Goal: Check status: Check status

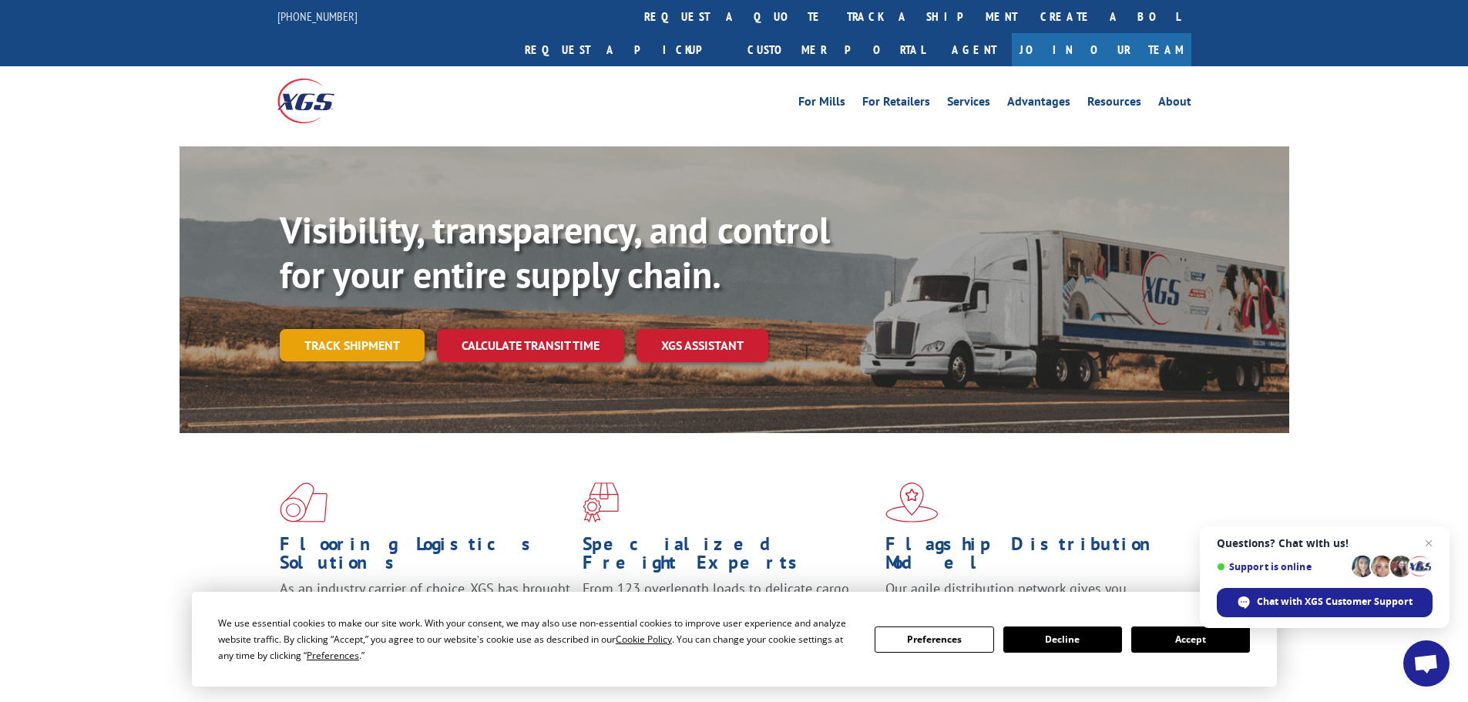
click at [385, 329] on link "Track shipment" at bounding box center [352, 345] width 145 height 32
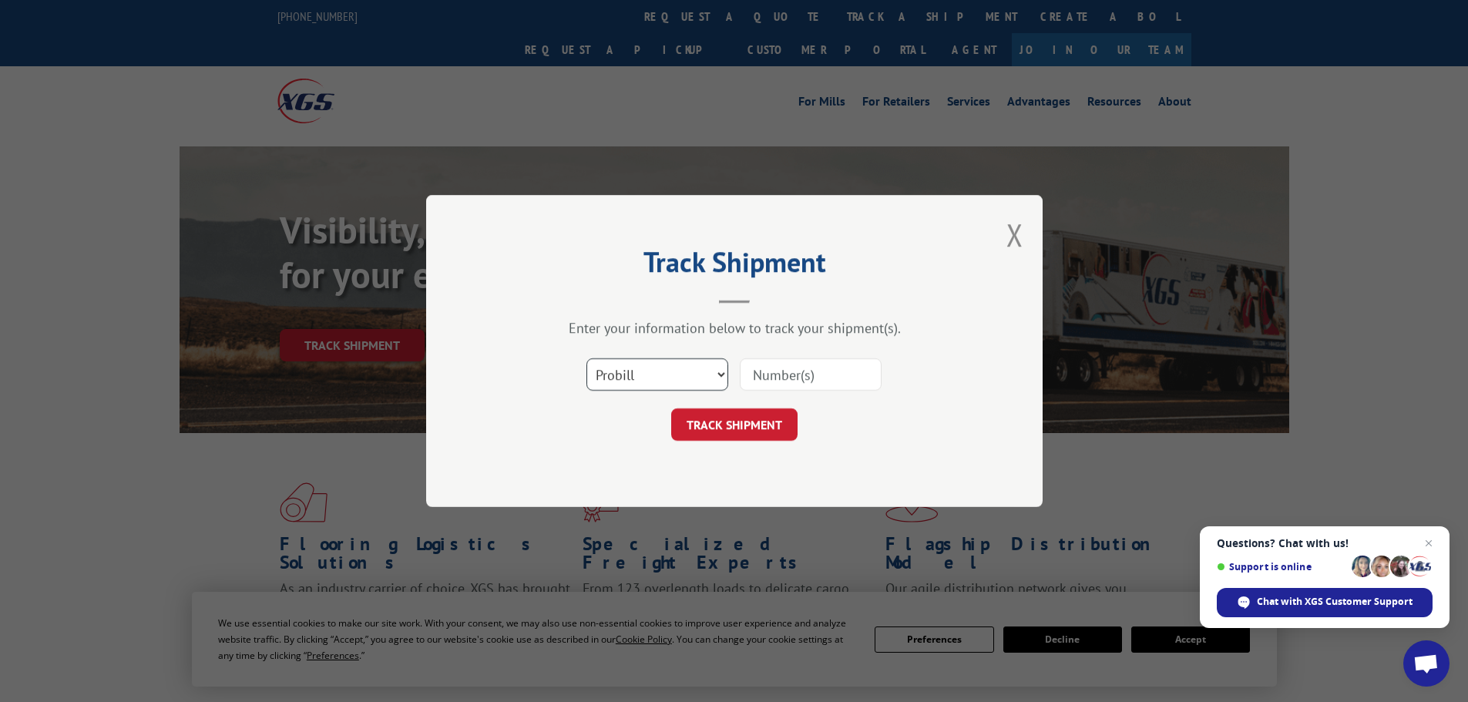
click at [654, 369] on select "Select category... Probill BOL PO" at bounding box center [657, 374] width 142 height 32
select select "bol"
click at [586, 358] on select "Select category... Probill BOL PO" at bounding box center [657, 374] width 142 height 32
click at [777, 376] on input at bounding box center [811, 374] width 142 height 32
paste input "527110967"
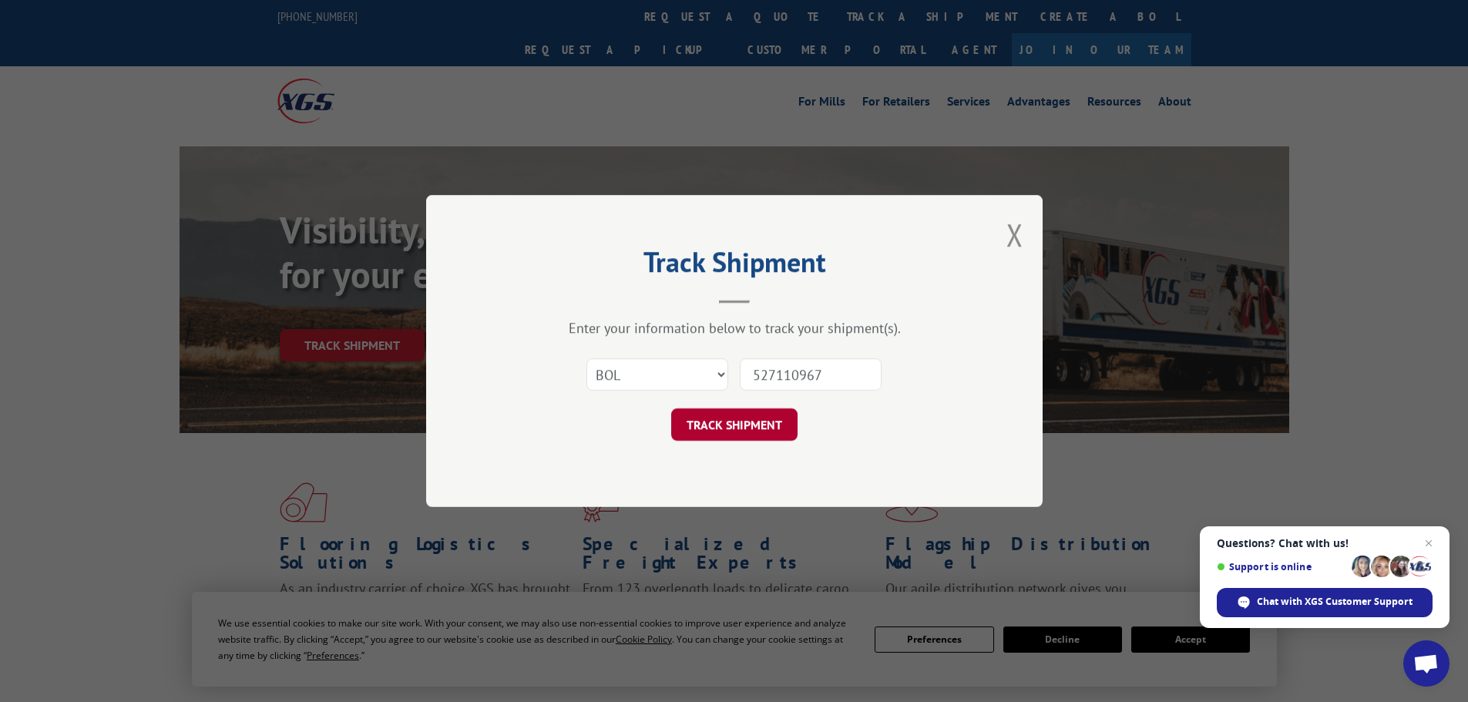
type input "527110967"
click at [745, 420] on button "TRACK SHIPMENT" at bounding box center [734, 424] width 126 height 32
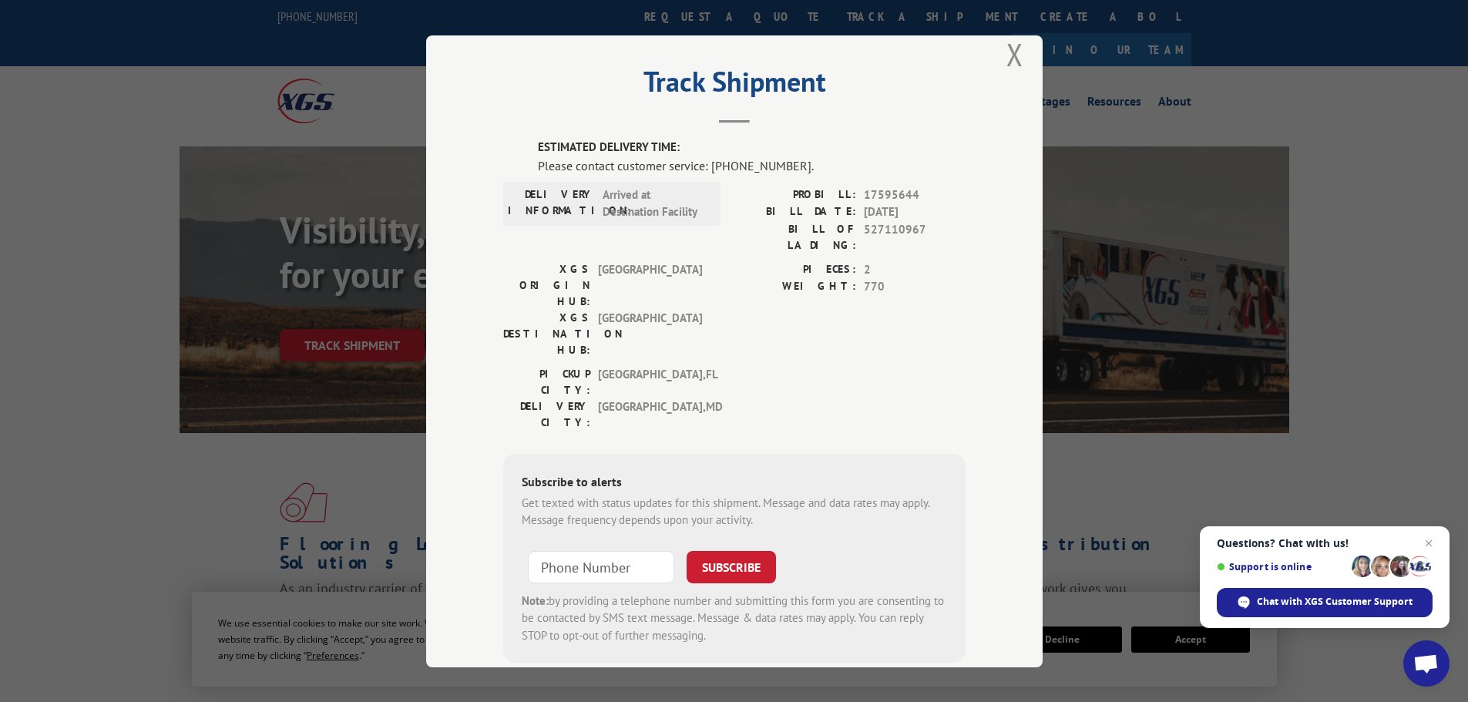
scroll to position [32, 0]
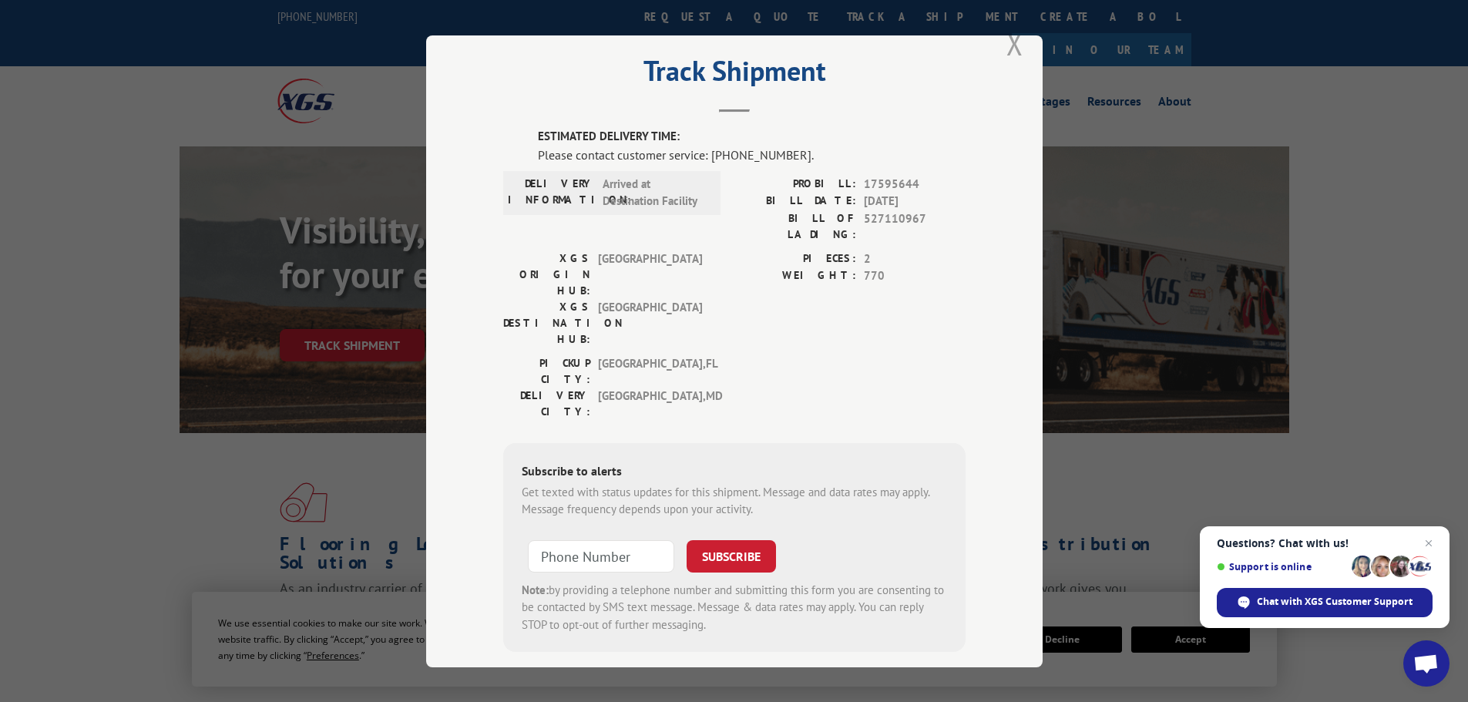
click at [1008, 42] on button "Close modal" at bounding box center [1014, 43] width 17 height 41
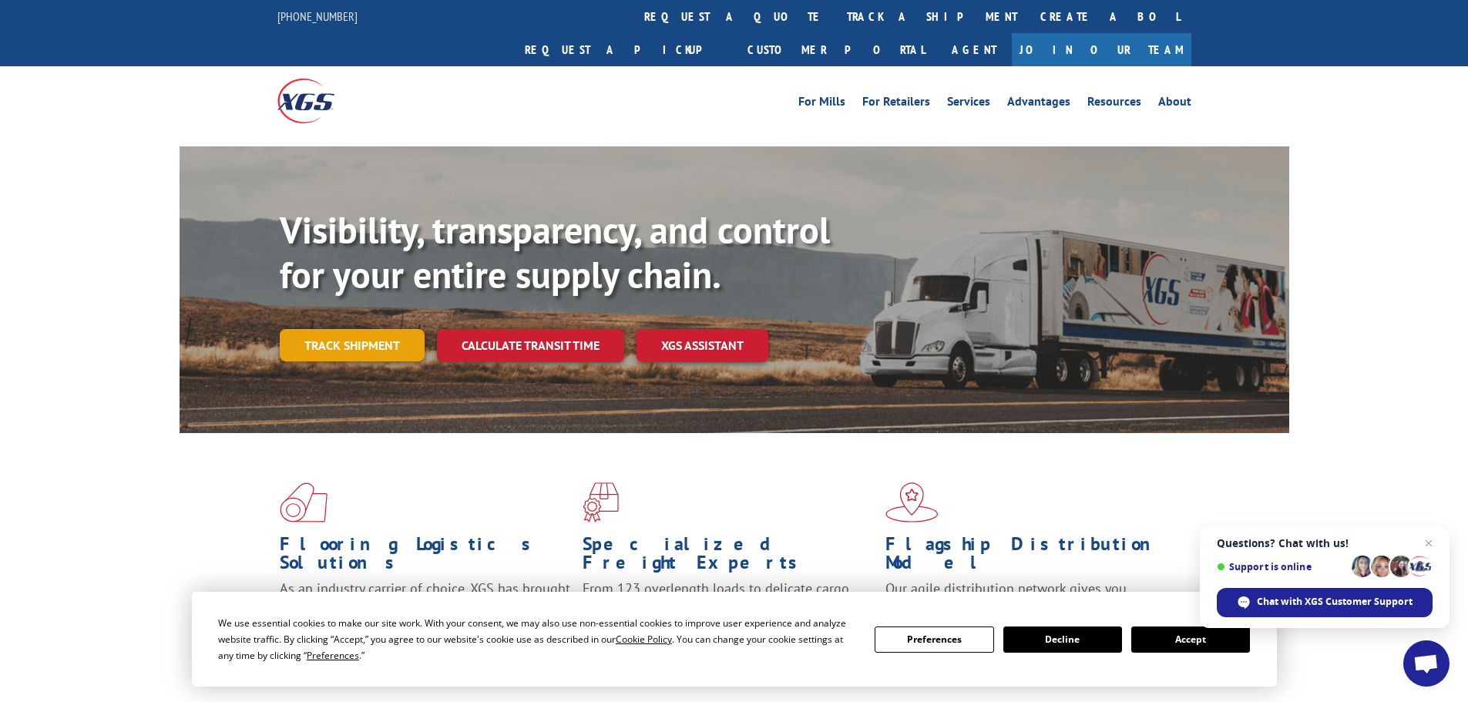
click at [372, 329] on link "Track shipment" at bounding box center [352, 345] width 145 height 32
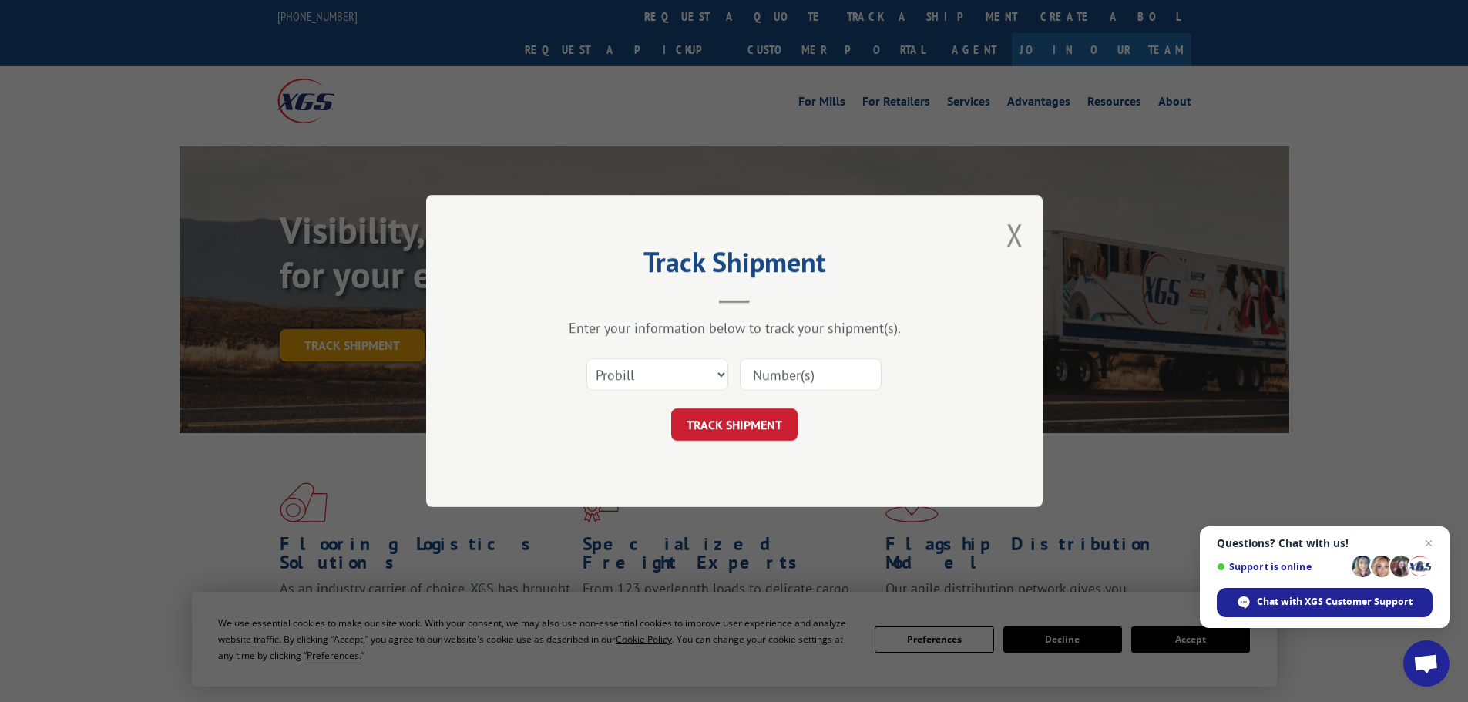
scroll to position [0, 0]
click at [624, 371] on select "Select category... Probill BOL PO" at bounding box center [657, 374] width 142 height 32
select select "po"
click at [586, 358] on select "Select category... Probill BOL PO" at bounding box center [657, 374] width 142 height 32
click at [814, 382] on input at bounding box center [811, 374] width 142 height 32
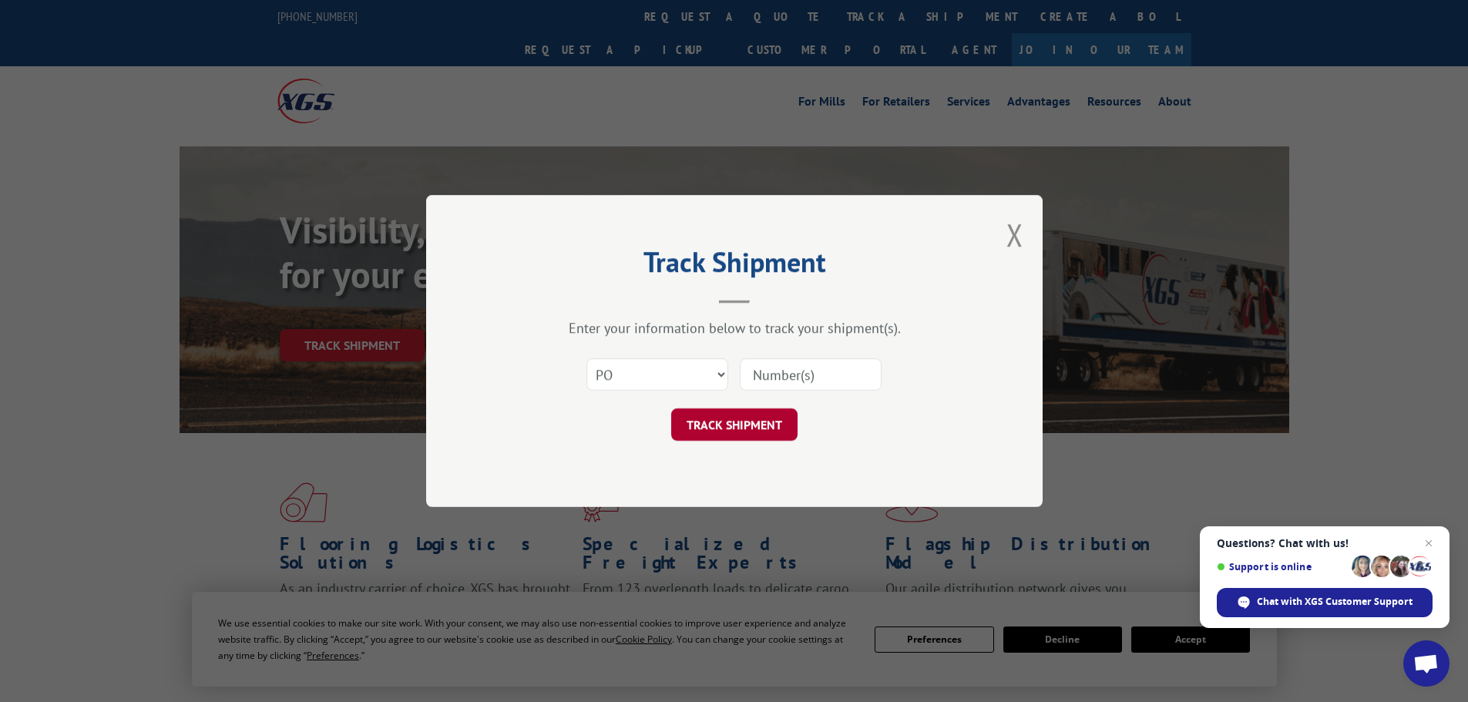
paste input "527110967"
type input "527110967"
click at [773, 423] on button "TRACK SHIPMENT" at bounding box center [734, 424] width 126 height 32
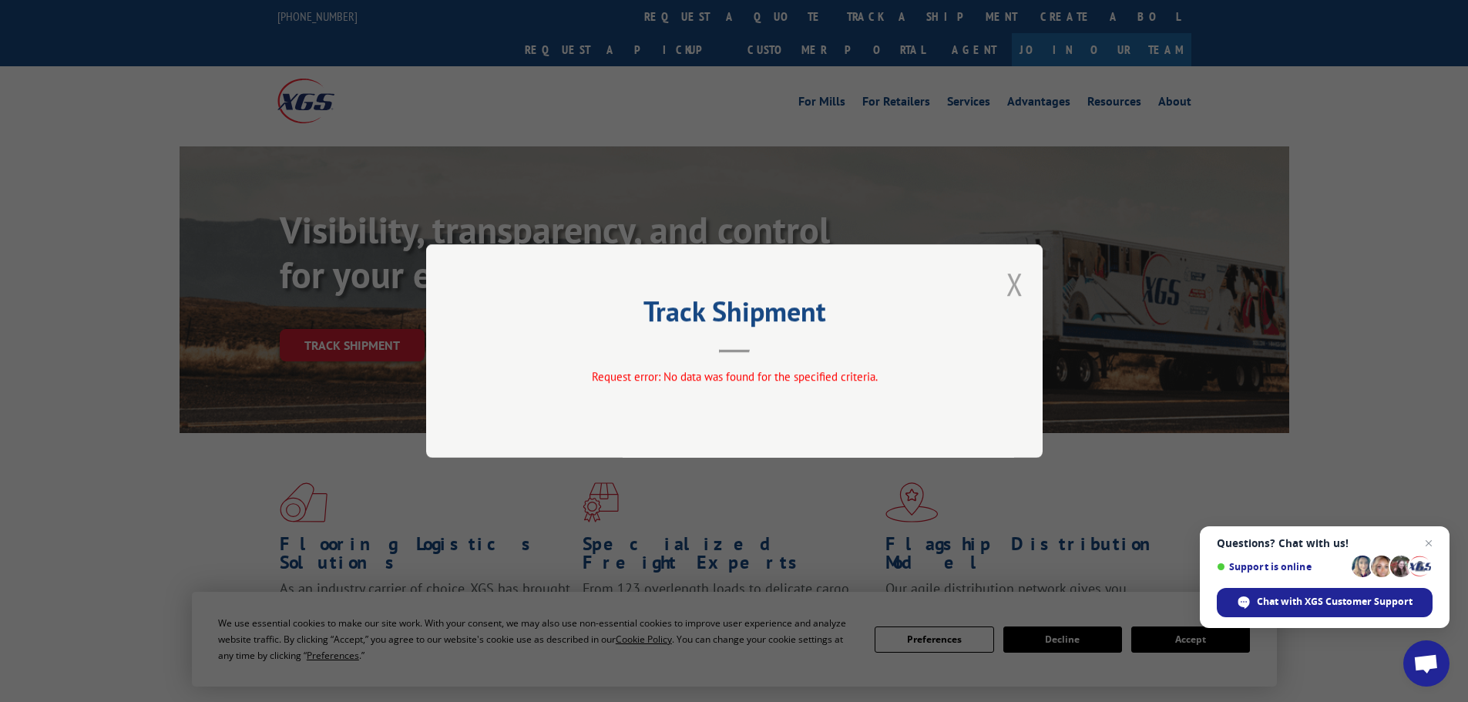
click at [1010, 283] on button "Close modal" at bounding box center [1014, 283] width 17 height 41
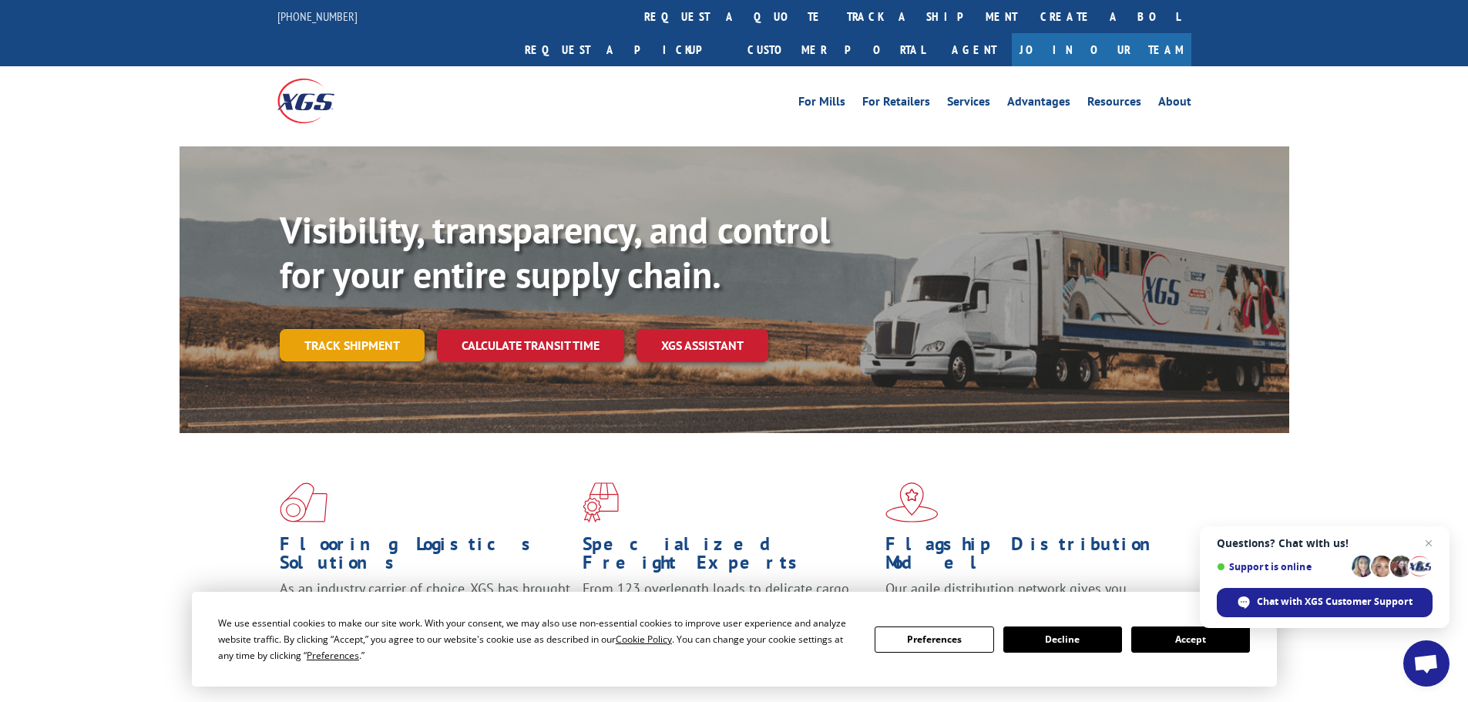
click at [397, 329] on link "Track shipment" at bounding box center [352, 345] width 145 height 32
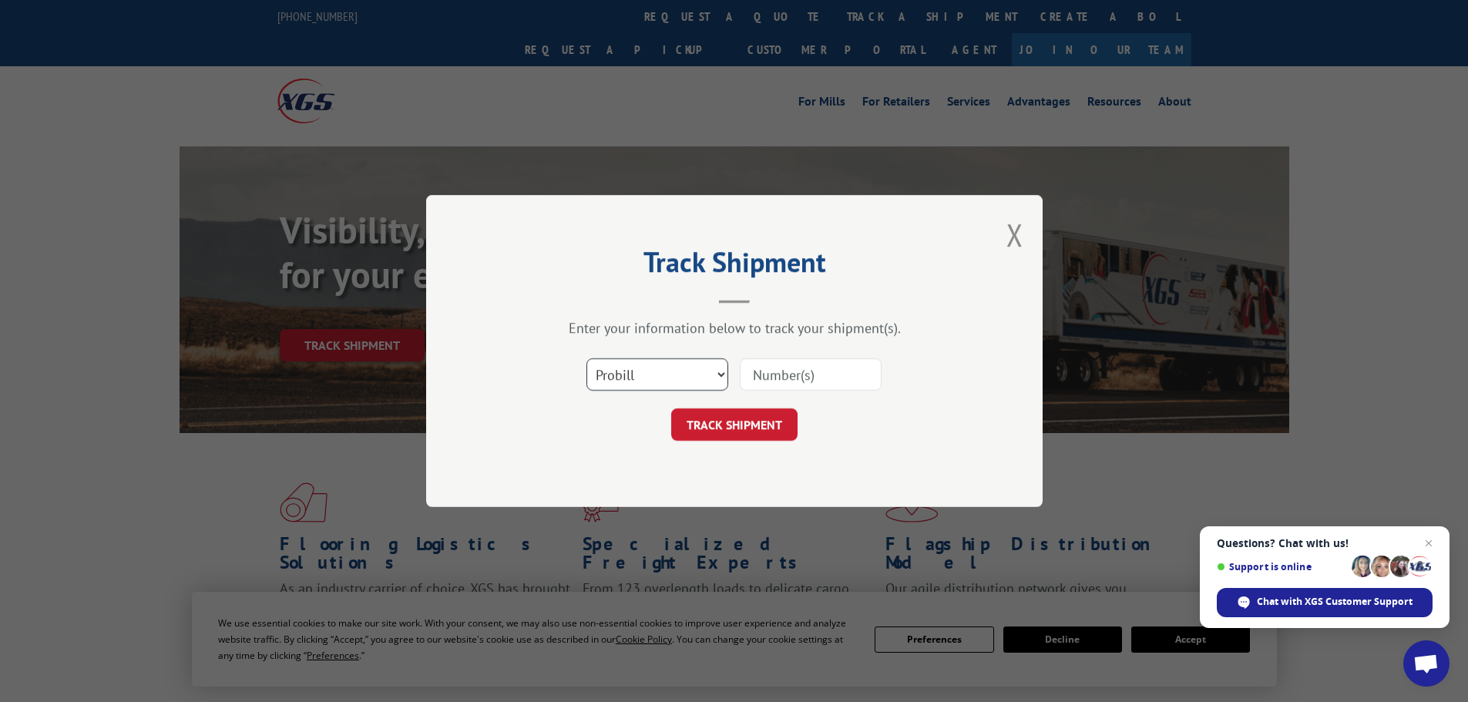
click at [652, 382] on select "Select category... Probill BOL PO" at bounding box center [657, 374] width 142 height 32
select select "bol"
click at [586, 358] on select "Select category... Probill BOL PO" at bounding box center [657, 374] width 142 height 32
drag, startPoint x: 790, startPoint y: 384, endPoint x: 786, endPoint y: 391, distance: 9.0
click at [789, 384] on input at bounding box center [811, 374] width 142 height 32
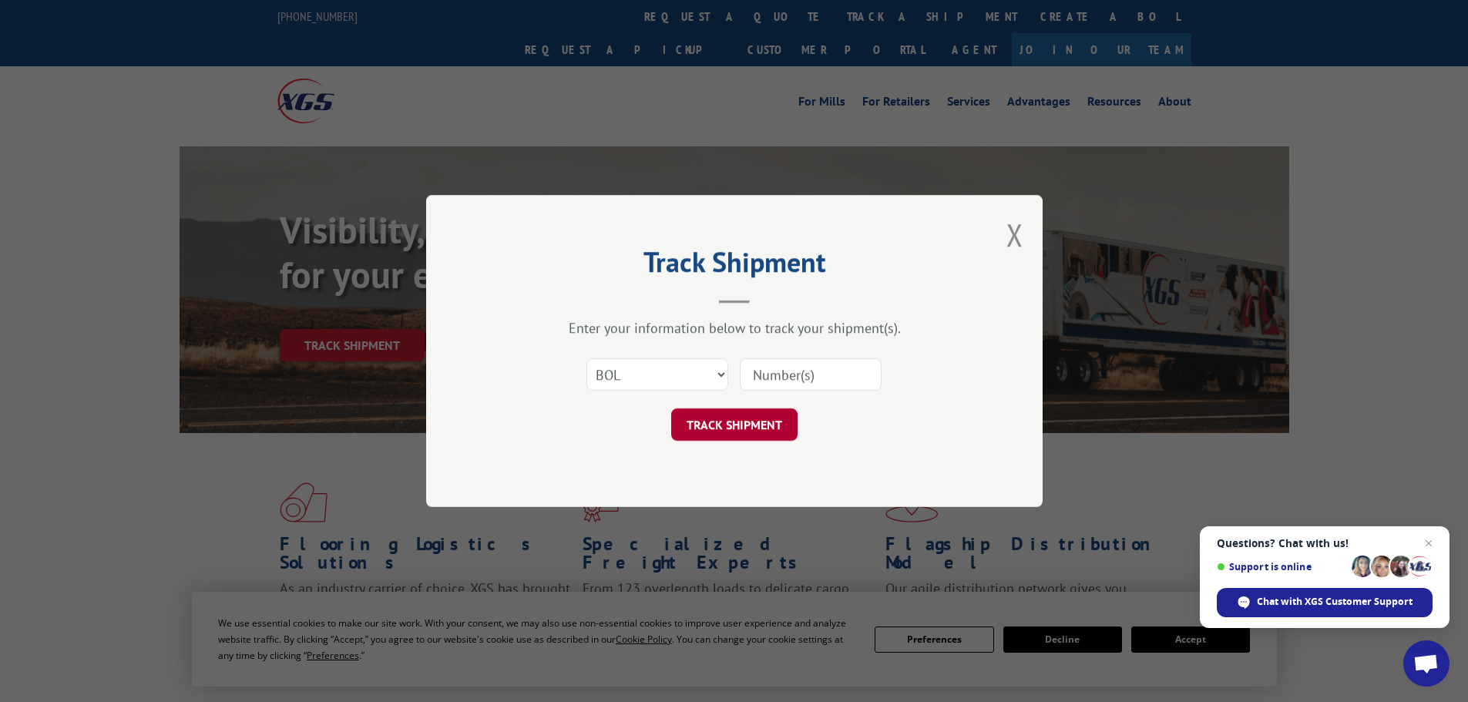
paste input "527110967"
type input "527110967"
click at [760, 425] on button "TRACK SHIPMENT" at bounding box center [734, 424] width 126 height 32
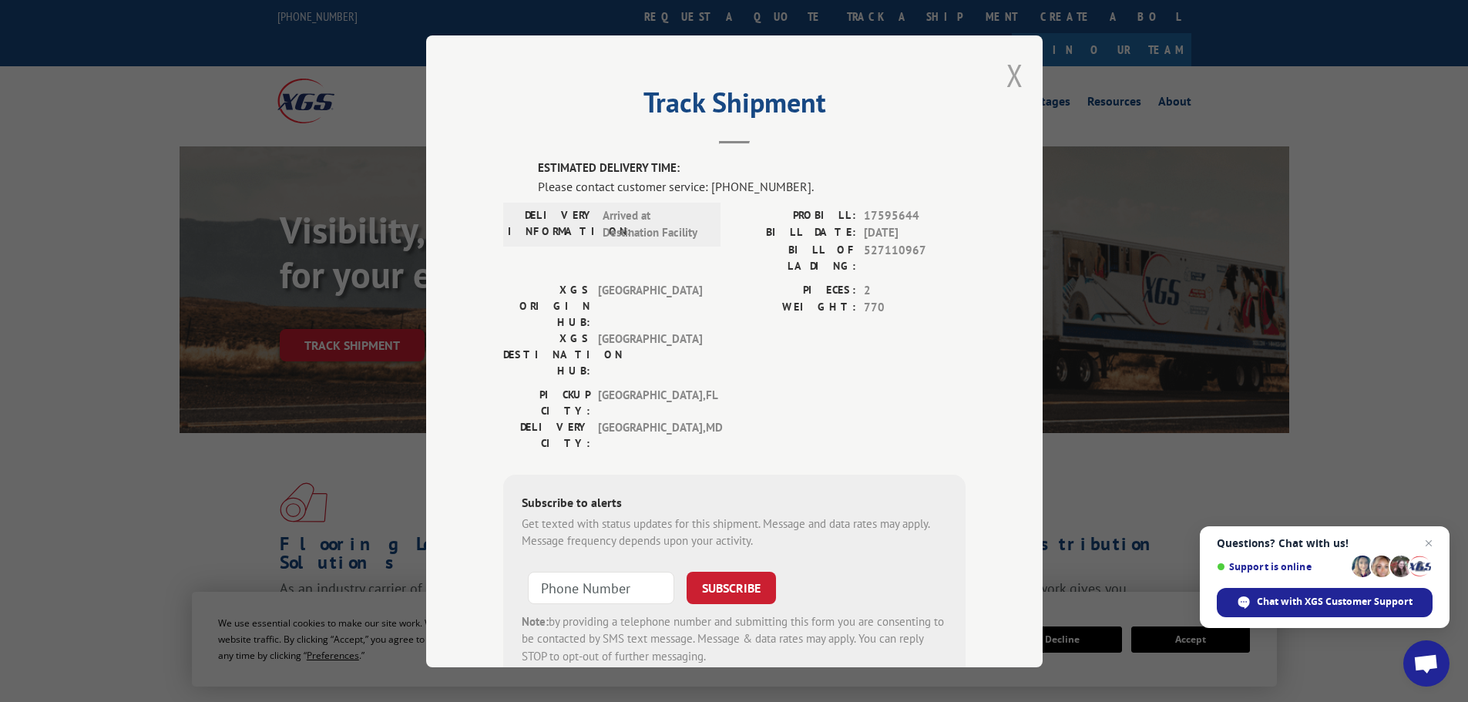
click at [1006, 74] on button "Close modal" at bounding box center [1014, 75] width 17 height 41
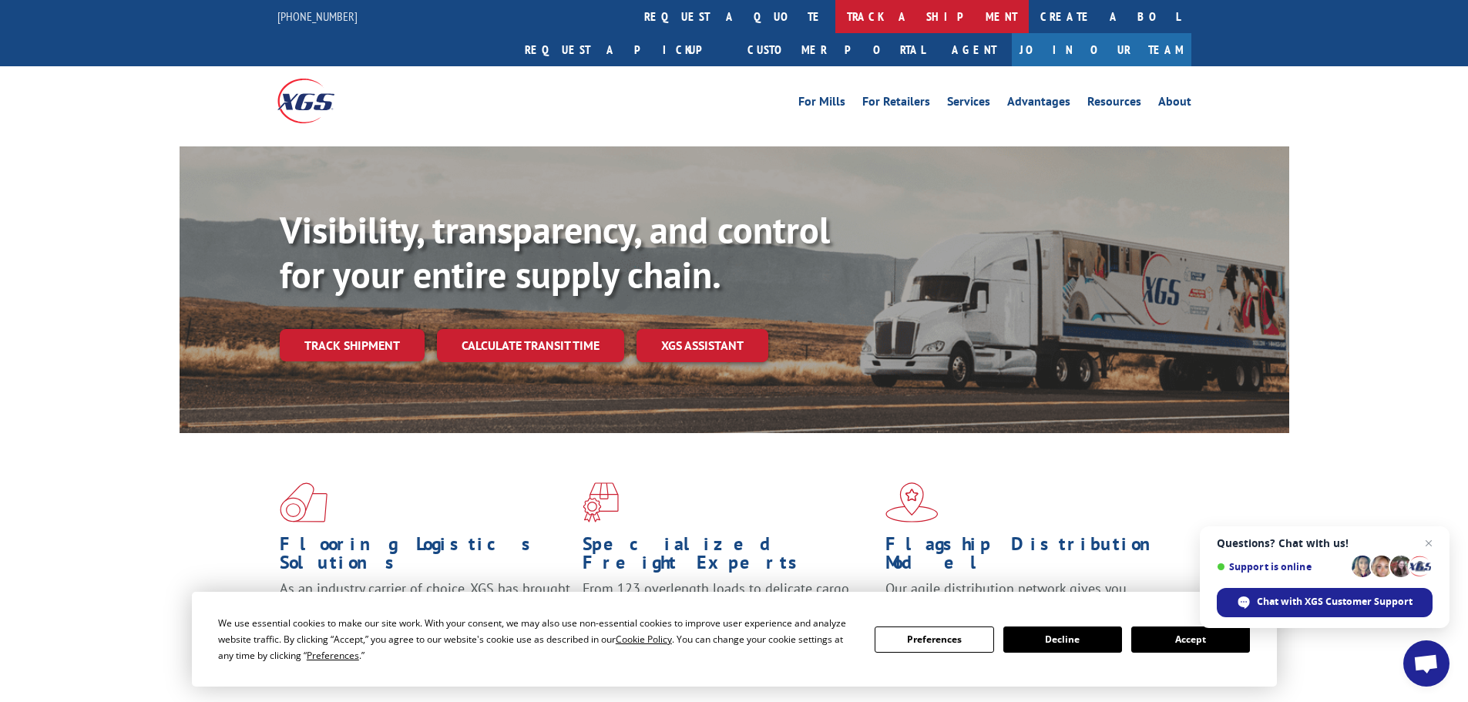
click at [835, 11] on link "track a shipment" at bounding box center [931, 16] width 193 height 33
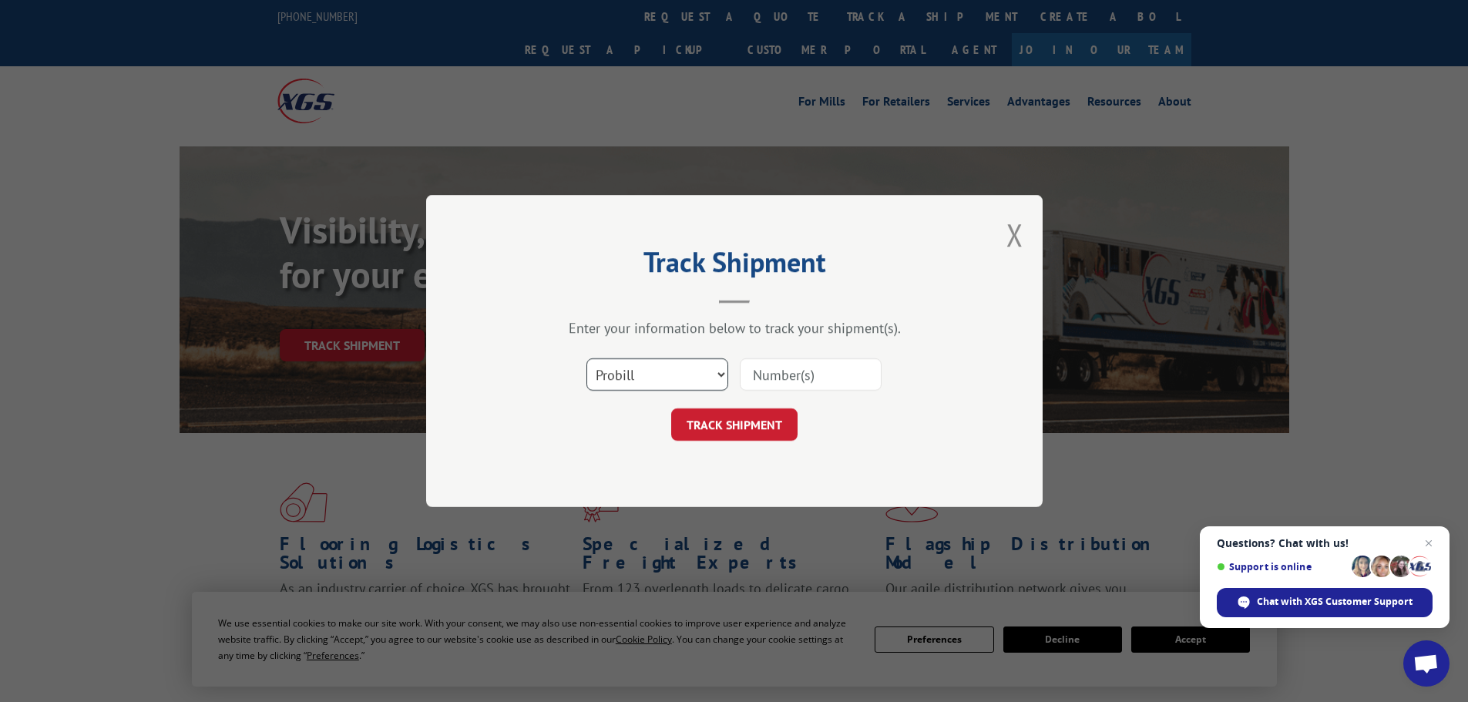
click at [673, 365] on select "Select category... Probill BOL PO" at bounding box center [657, 374] width 142 height 32
select select "bol"
click at [586, 358] on select "Select category... Probill BOL PO" at bounding box center [657, 374] width 142 height 32
click at [810, 376] on input at bounding box center [811, 374] width 142 height 32
paste input "527110967"
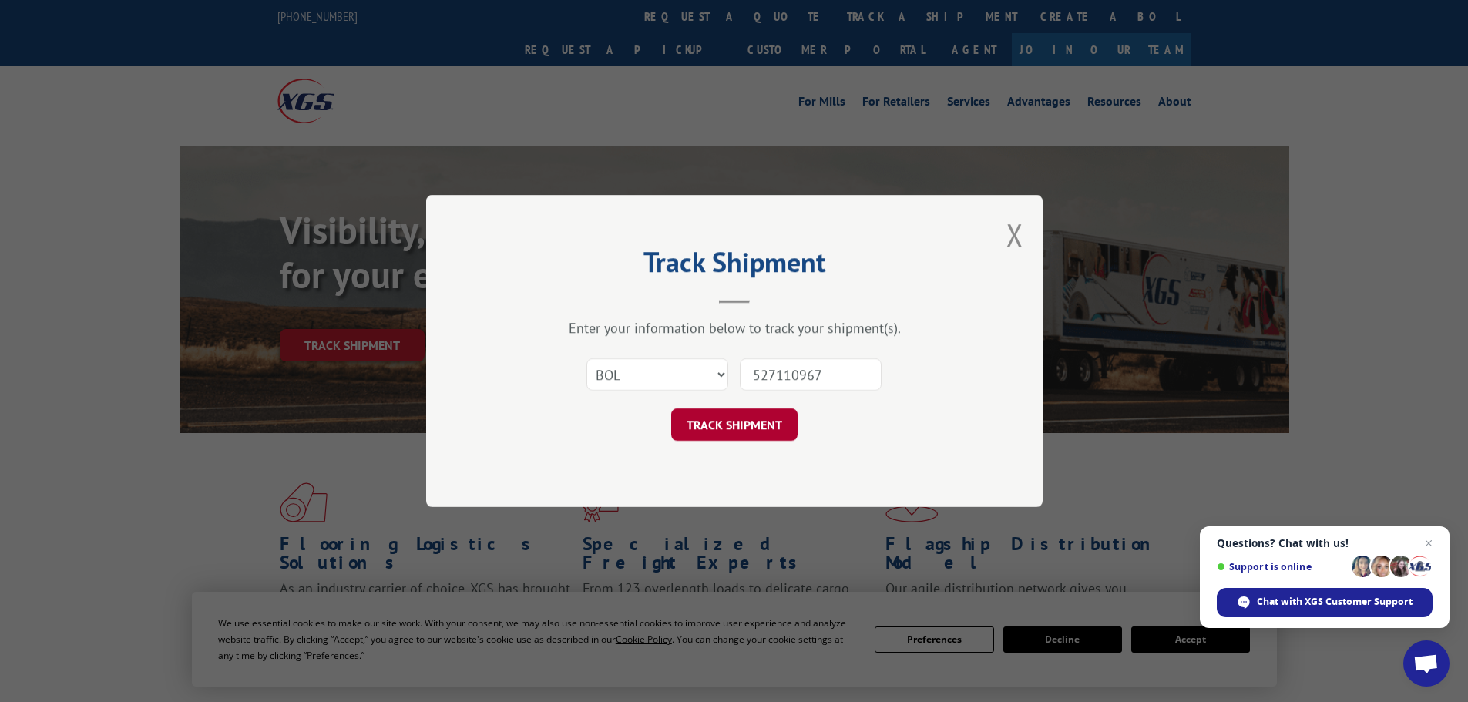
type input "527110967"
click at [763, 421] on button "TRACK SHIPMENT" at bounding box center [734, 424] width 126 height 32
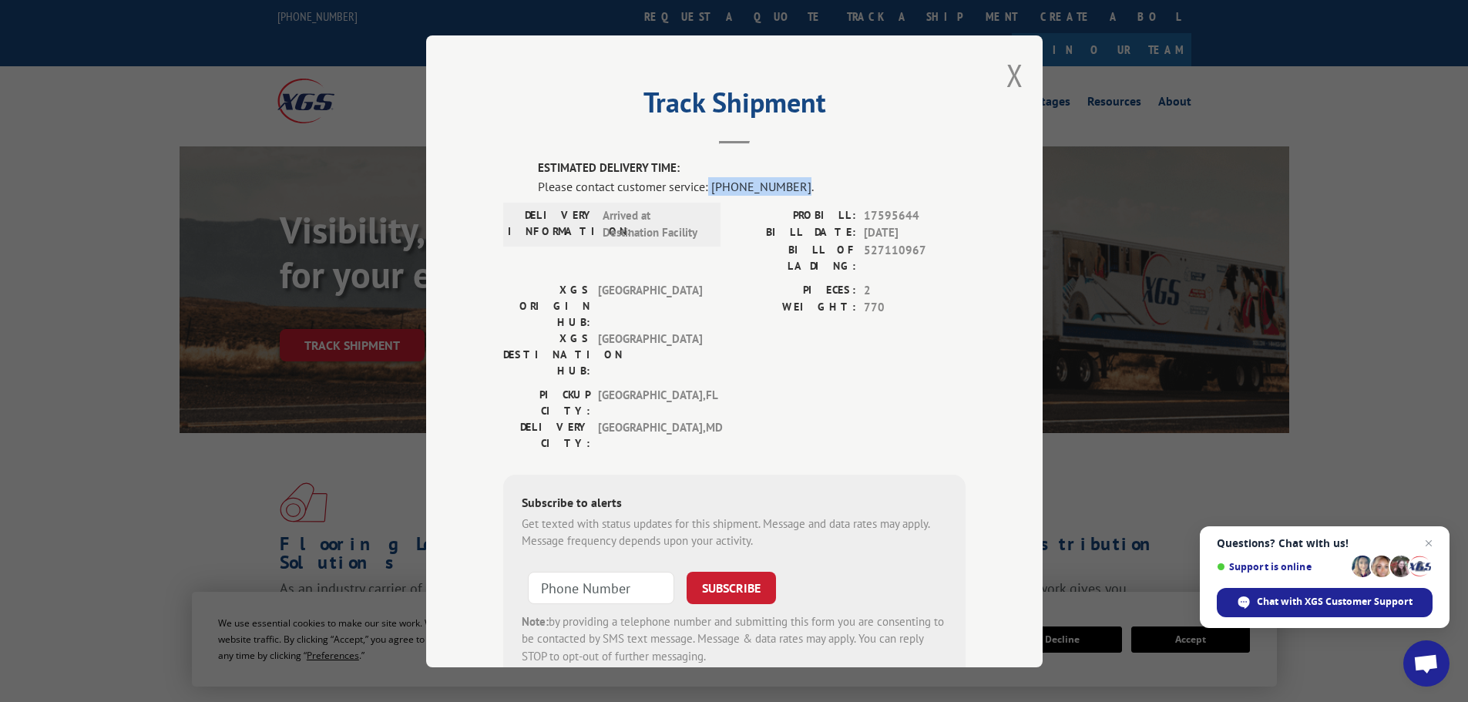
drag, startPoint x: 786, startPoint y: 190, endPoint x: 703, endPoint y: 186, distance: 82.6
click at [703, 186] on div "Please contact customer service: [PHONE_NUMBER]." at bounding box center [752, 185] width 428 height 18
copy div "[PHONE_NUMBER]"
